Goal: Navigation & Orientation: Understand site structure

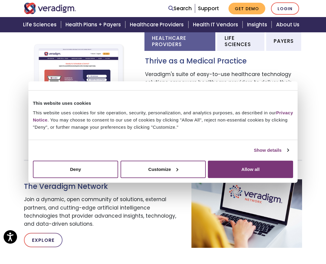
scroll to position [213, 0]
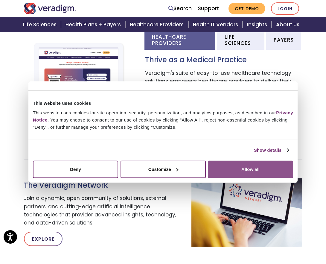
click at [250, 169] on button "Allow all" at bounding box center [250, 168] width 85 height 17
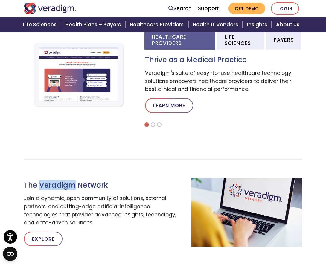
drag, startPoint x: 39, startPoint y: 186, endPoint x: 72, endPoint y: 184, distance: 32.7
click at [72, 184] on h3 "The Veradigm Network" at bounding box center [103, 185] width 158 height 9
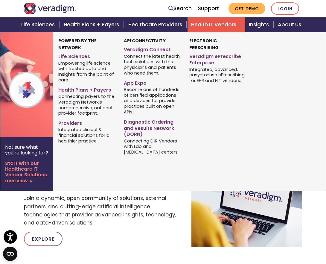
copy h3 "Veradigm"
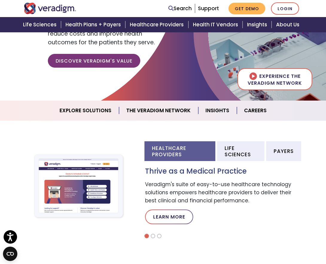
scroll to position [0, 0]
